Goal: Task Accomplishment & Management: Complete application form

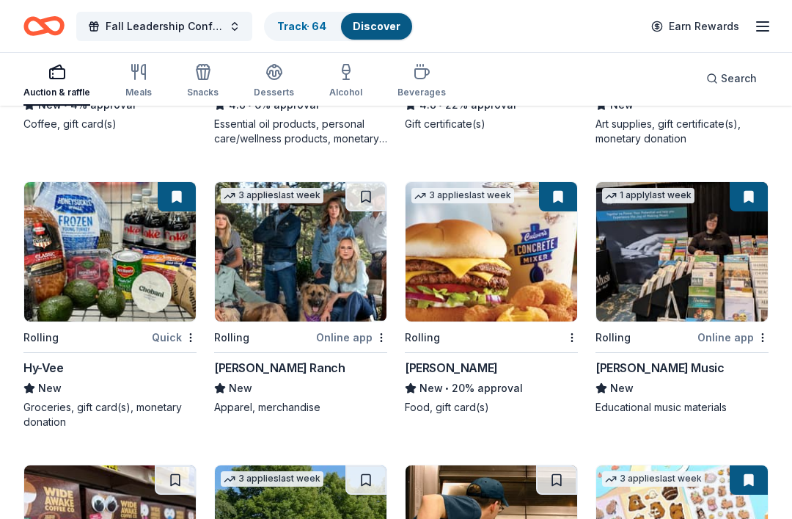
scroll to position [3484, 0]
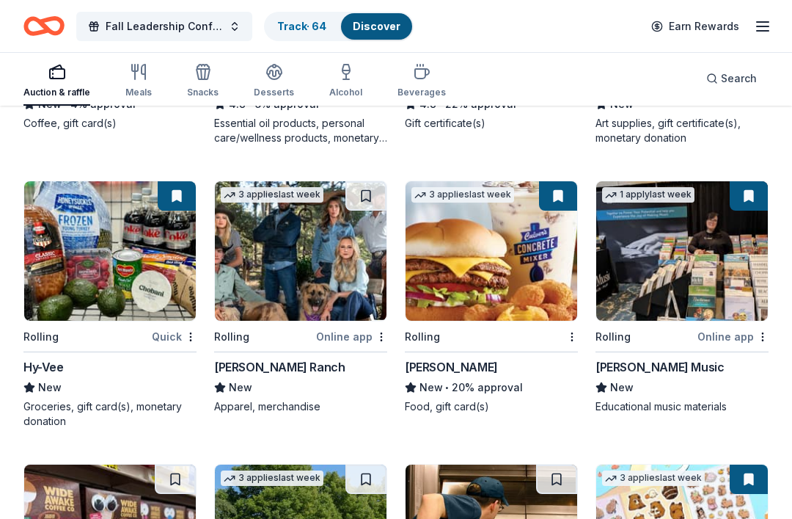
click at [87, 254] on img at bounding box center [110, 250] width 172 height 139
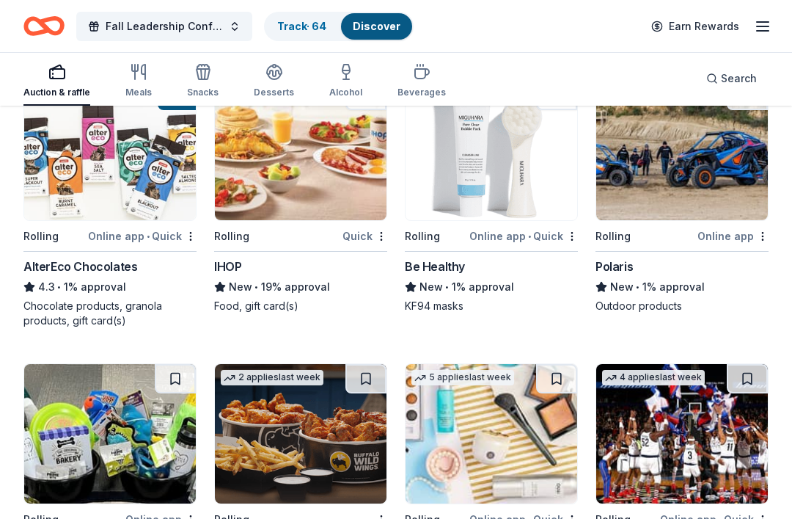
scroll to position [6658, 0]
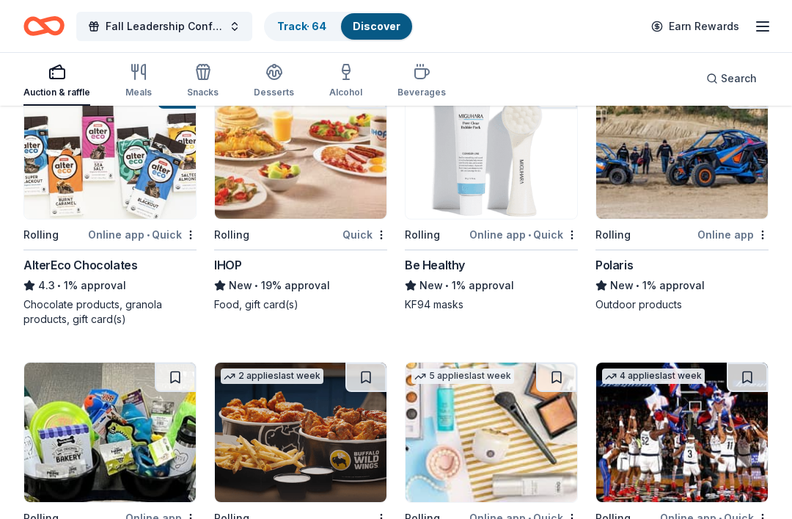
click at [344, 442] on img at bounding box center [301, 431] width 172 height 139
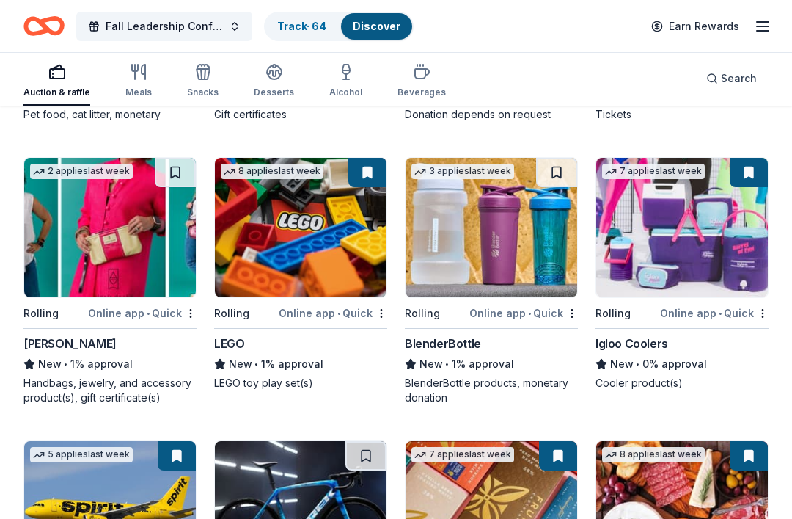
scroll to position [7151, 0]
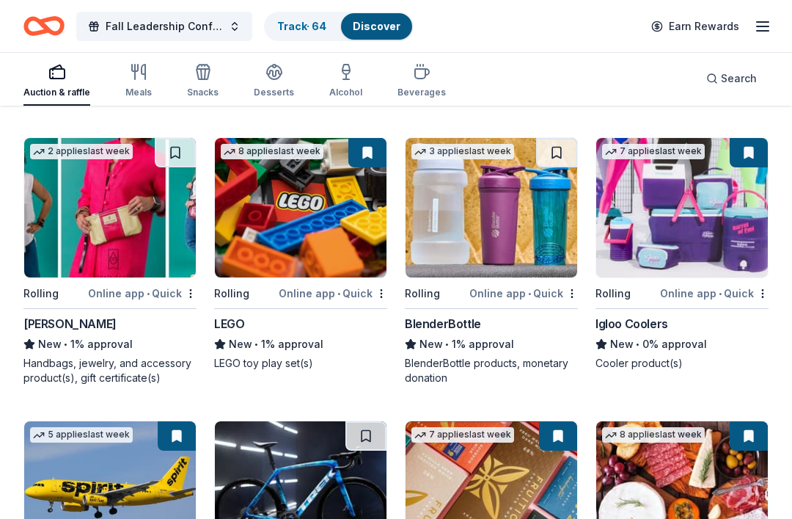
click at [469, 238] on img at bounding box center [492, 207] width 172 height 139
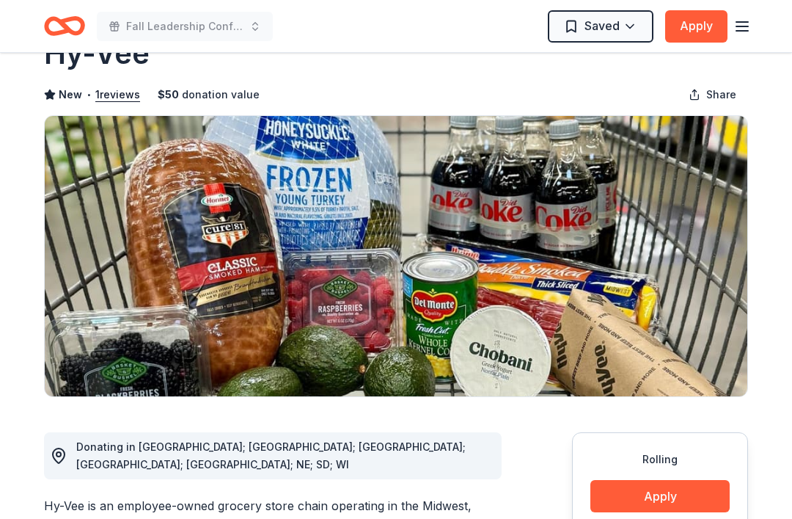
scroll to position [23, 0]
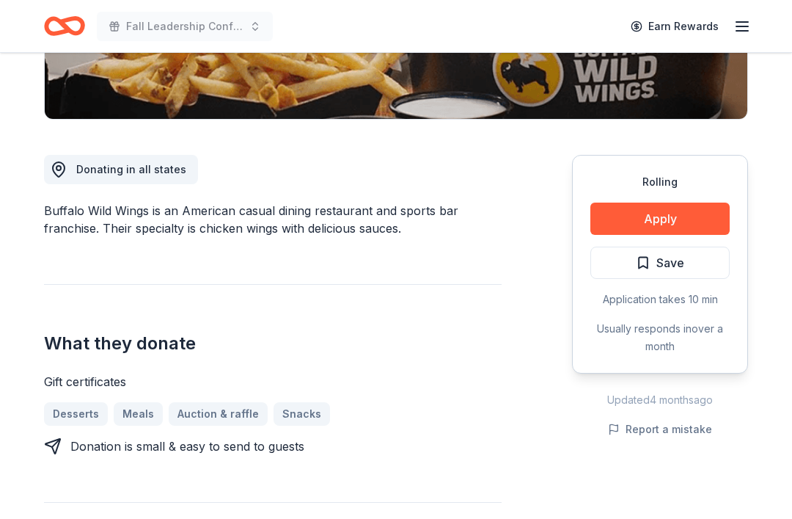
scroll to position [325, 0]
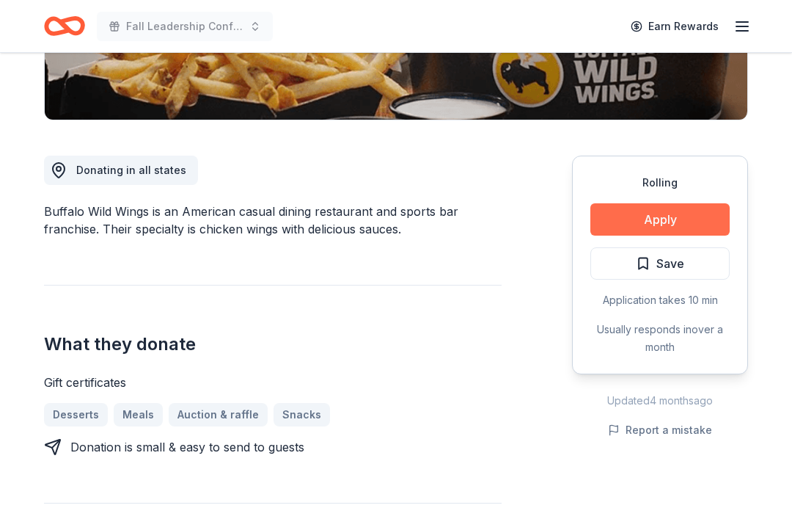
click at [693, 213] on button "Apply" at bounding box center [660, 220] width 139 height 32
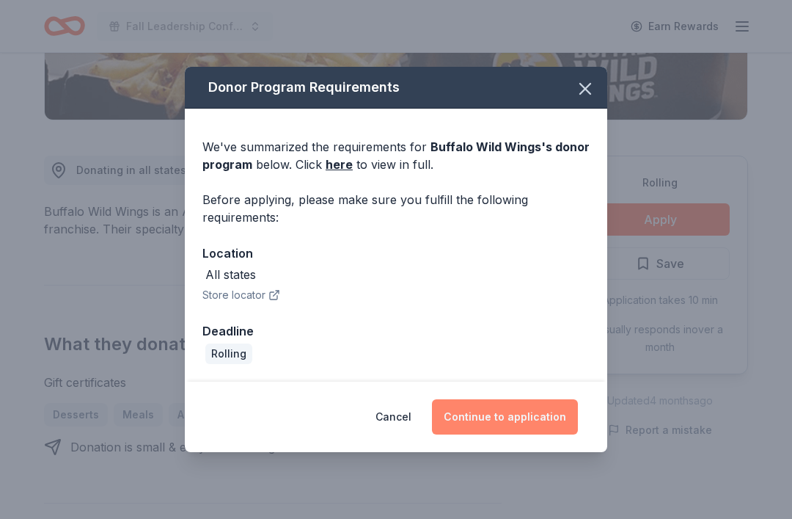
click at [527, 423] on button "Continue to application" at bounding box center [505, 416] width 146 height 35
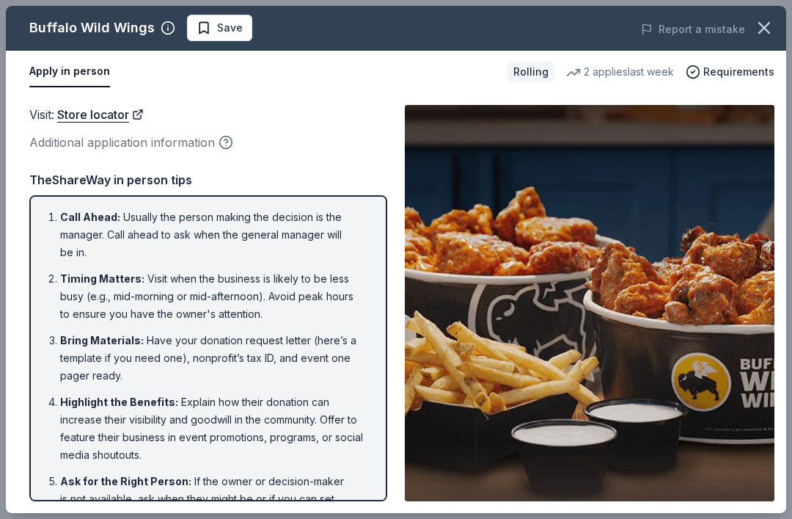
scroll to position [-1, 0]
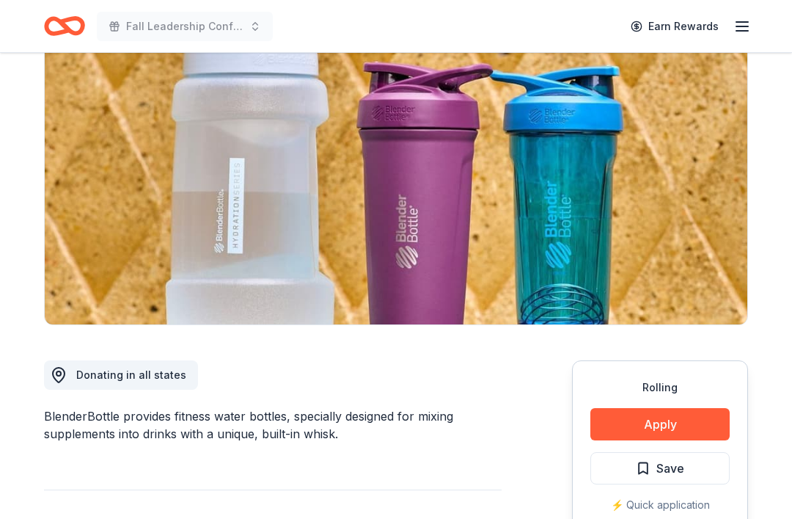
scroll to position [262, 0]
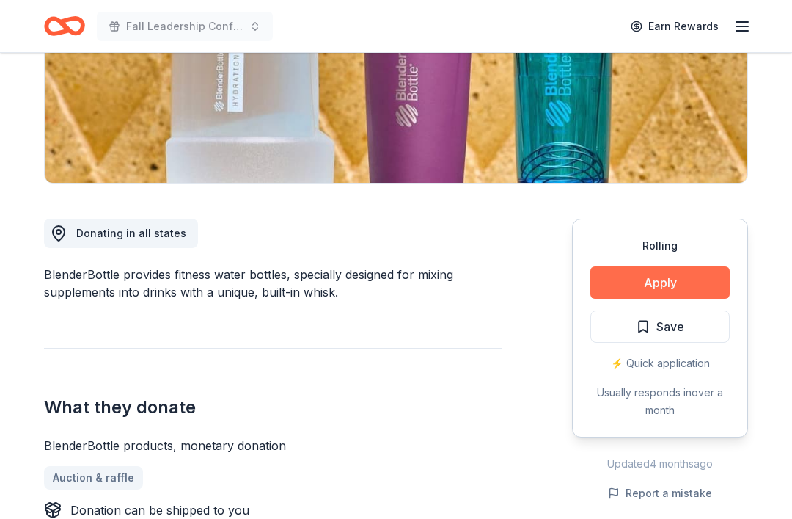
click at [723, 277] on button "Apply" at bounding box center [660, 283] width 139 height 32
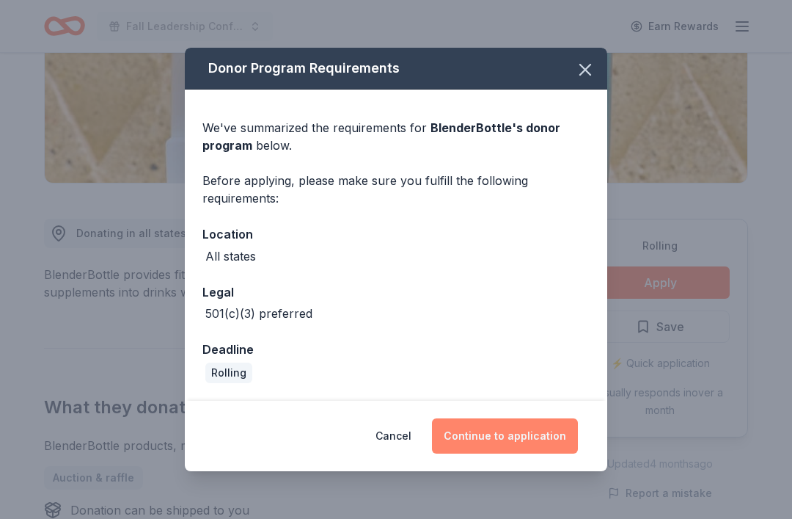
click at [528, 453] on button "Continue to application" at bounding box center [505, 435] width 146 height 35
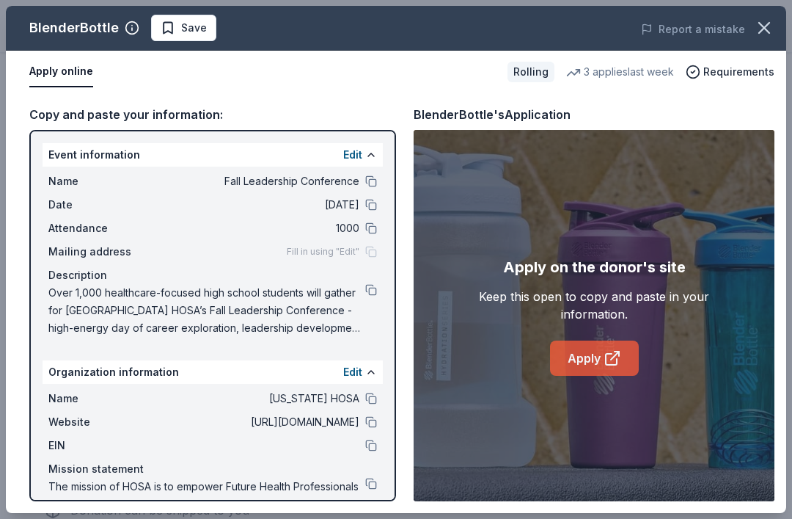
click at [601, 376] on link "Apply" at bounding box center [594, 357] width 89 height 35
